Goal: Task Accomplishment & Management: Use online tool/utility

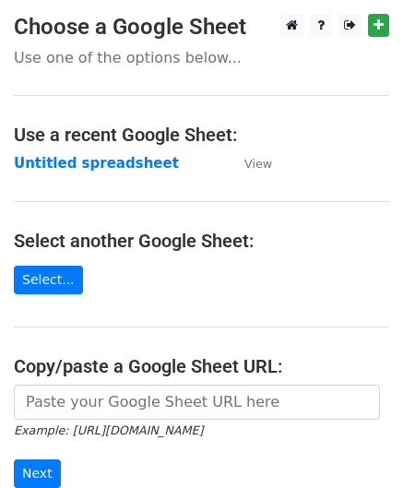
scroll to position [184, 0]
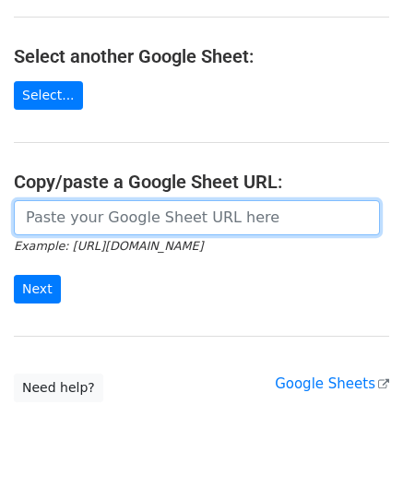
click at [92, 213] on input "url" at bounding box center [197, 217] width 366 height 35
paste input "https://docs.google.com/spreadsheets/d/1qjCFVa-05buhFcYJuT2WZlyUR3I3swT0oH3fUCh…"
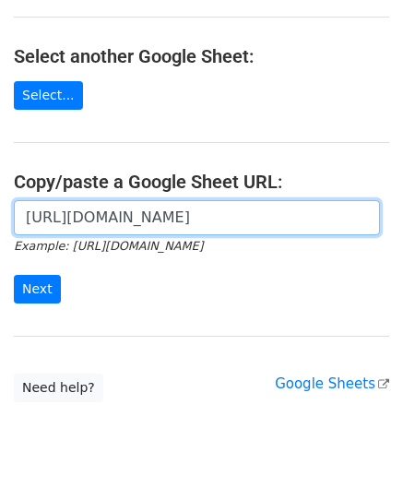
scroll to position [0, 391]
type input "https://docs.google.com/spreadsheets/d/1qjCFVa-05buhFcYJuT2WZlyUR3I3swT0oH3fUCh…"
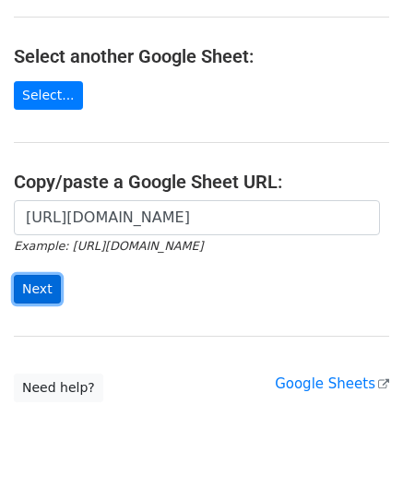
click at [48, 291] on input "Next" at bounding box center [37, 289] width 47 height 29
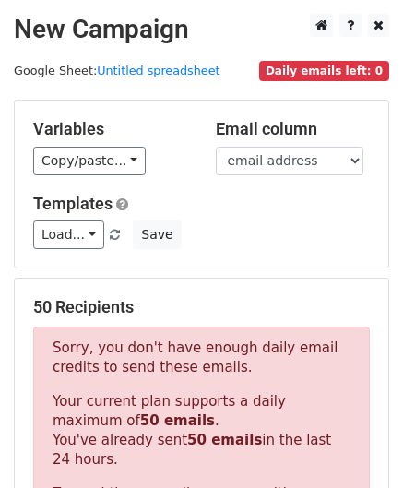
scroll to position [623, 0]
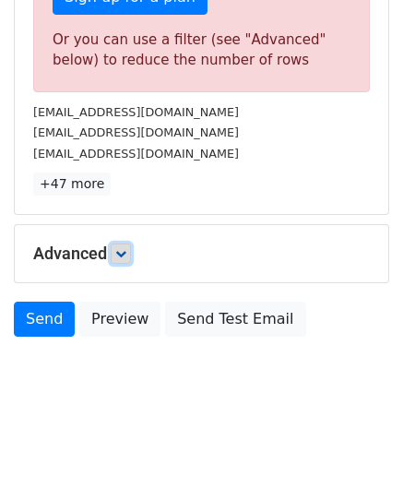
click at [131, 247] on link at bounding box center [121, 253] width 20 height 20
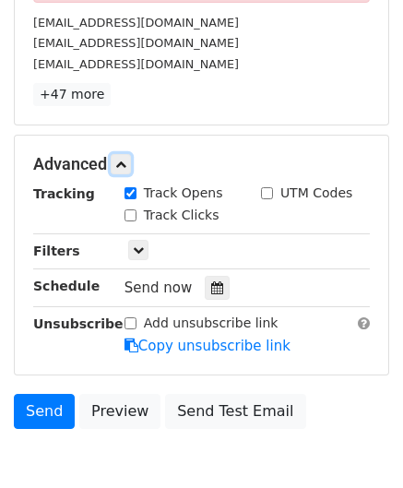
scroll to position [715, 0]
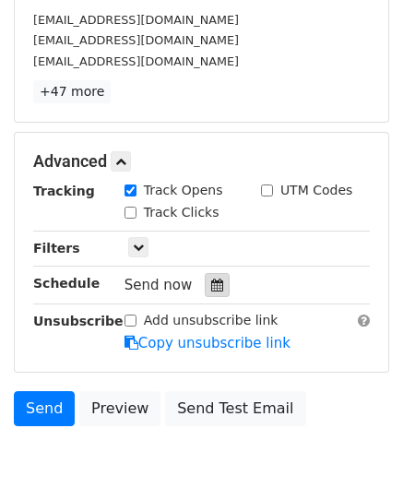
click at [212, 285] on icon at bounding box center [217, 285] width 12 height 13
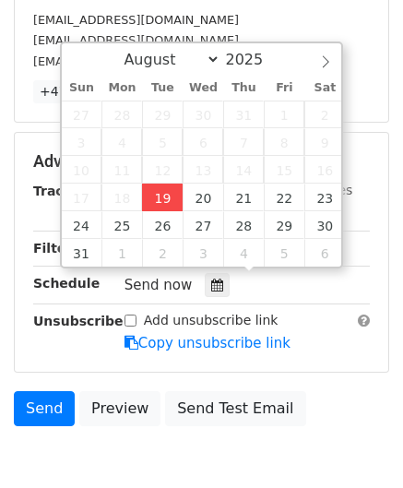
type input "[DATE] 12:00"
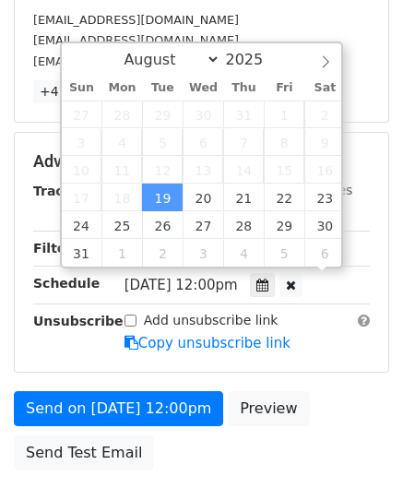
scroll to position [0, 0]
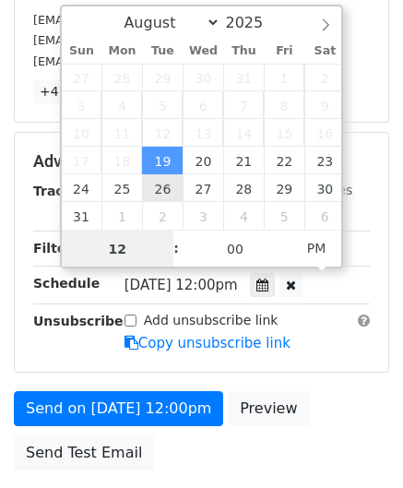
type input "3"
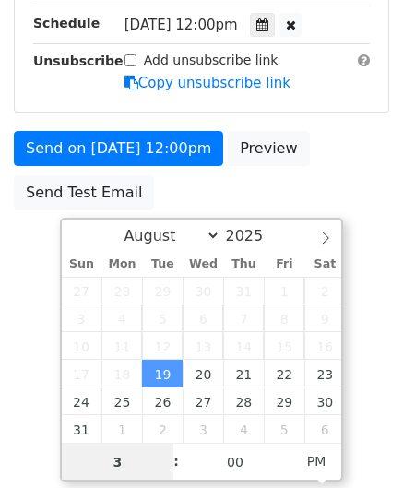
scroll to position [715, 0]
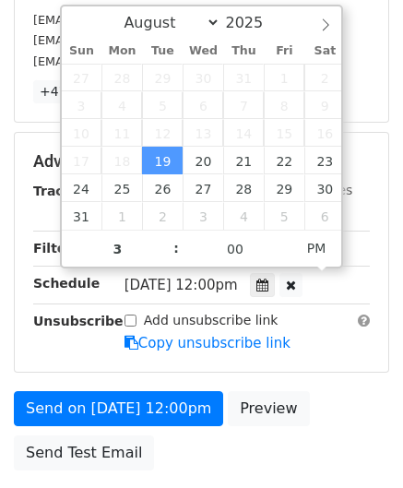
type input "[DATE] 15:00"
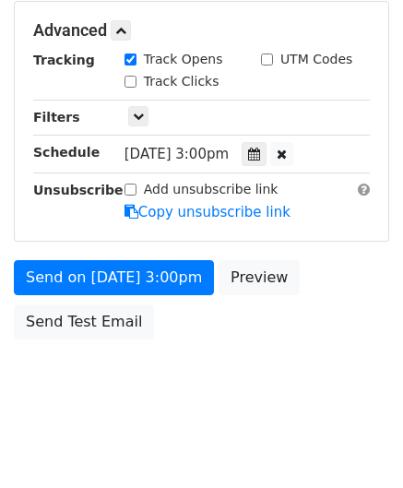
scroll to position [844, 0]
